Goal: Find specific page/section: Find specific page/section

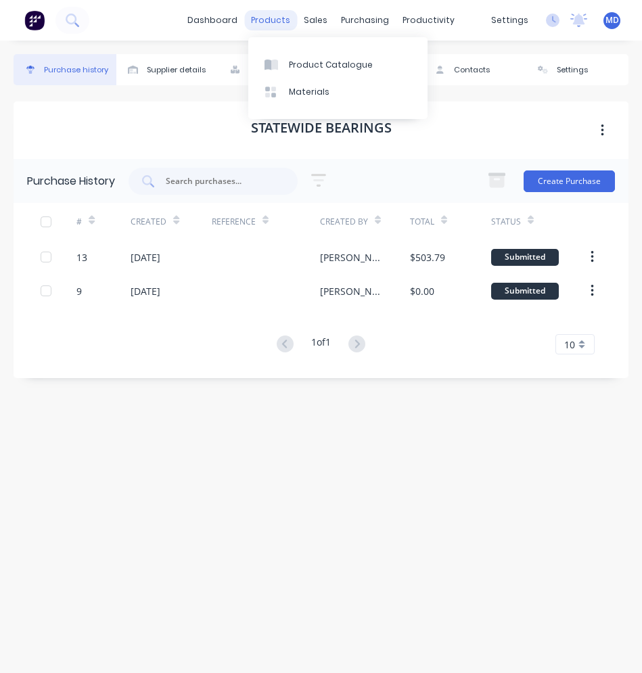
click at [273, 23] on div "products" at bounding box center [270, 20] width 53 height 20
click at [296, 61] on div "Product Catalogue" at bounding box center [331, 65] width 84 height 12
